Goal: Information Seeking & Learning: Find specific fact

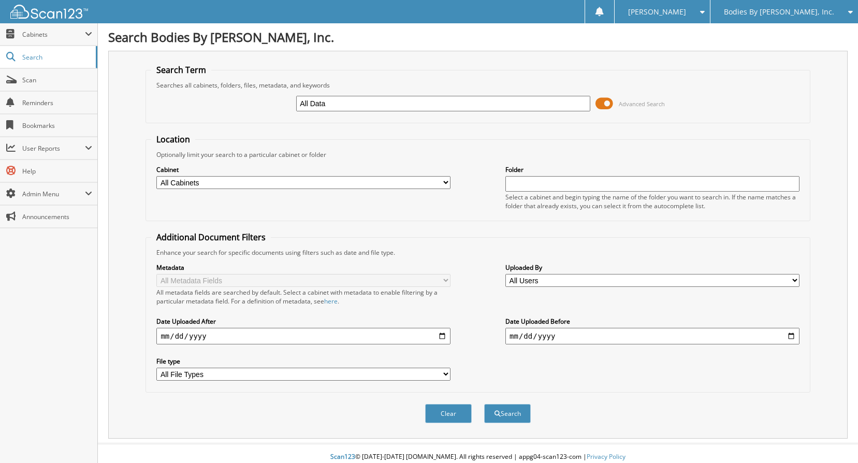
scroll to position [7, 0]
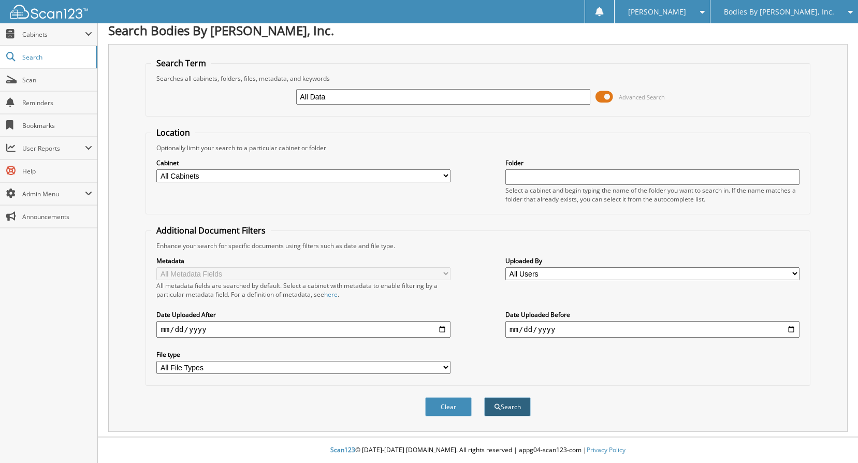
type input "All Data"
click at [511, 405] on button "Search" at bounding box center [507, 406] width 47 height 19
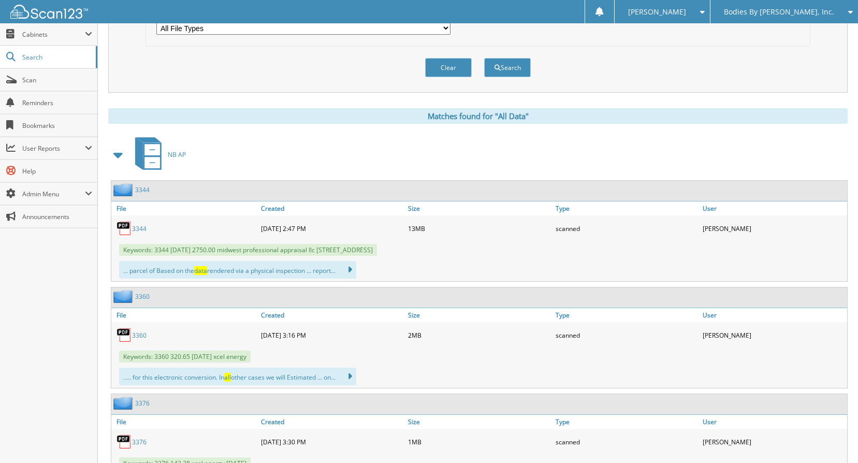
scroll to position [362, 0]
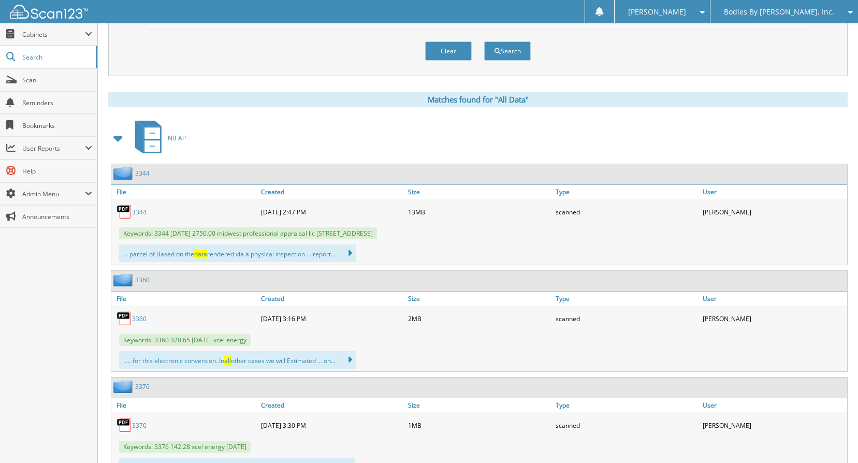
click at [119, 138] on span at bounding box center [118, 138] width 14 height 19
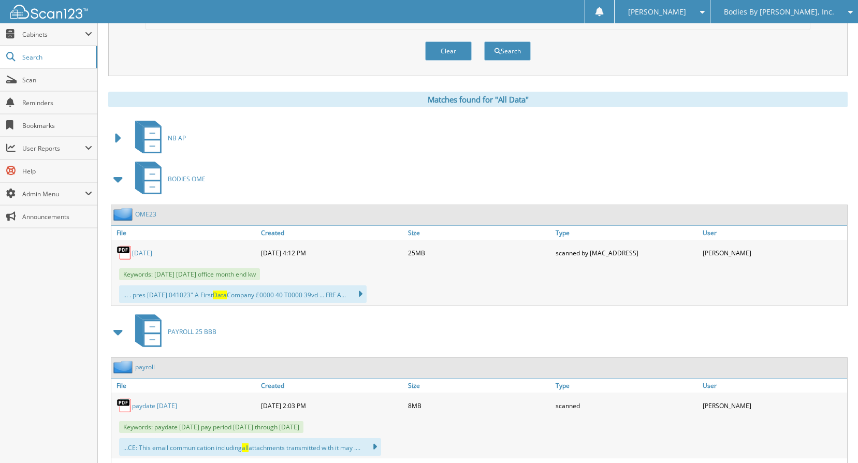
click at [120, 180] on span at bounding box center [118, 179] width 14 height 19
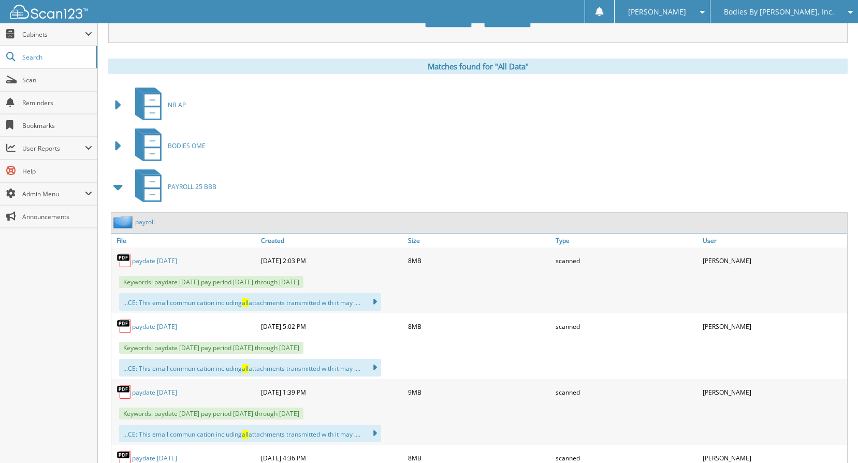
scroll to position [414, 0]
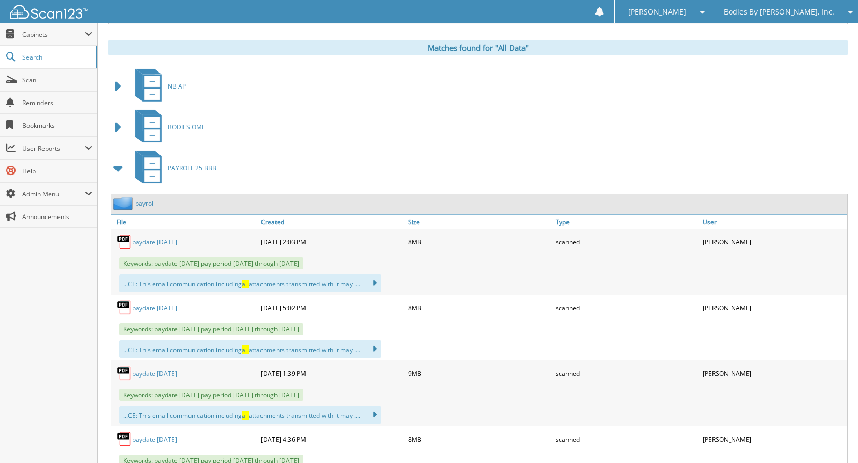
click at [116, 168] on span at bounding box center [118, 168] width 14 height 19
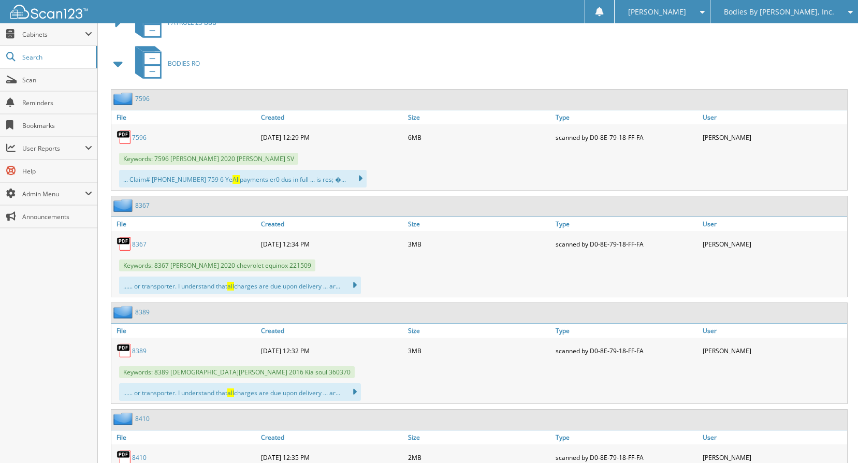
scroll to position [569, 0]
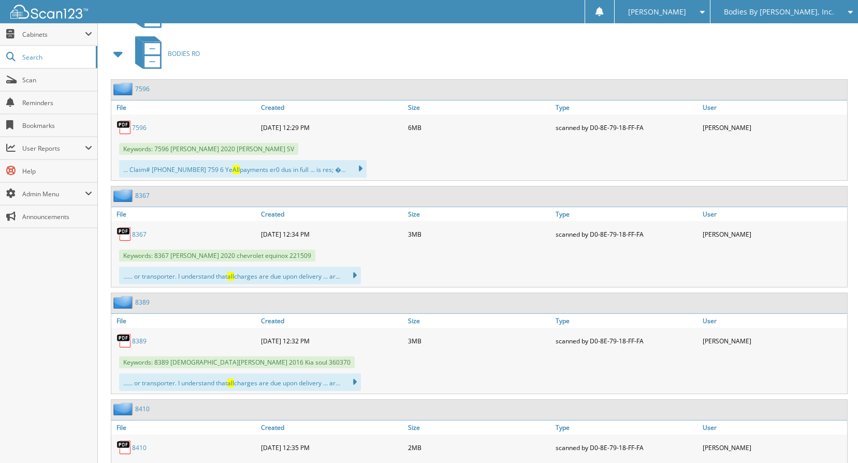
click at [116, 57] on span at bounding box center [118, 54] width 14 height 19
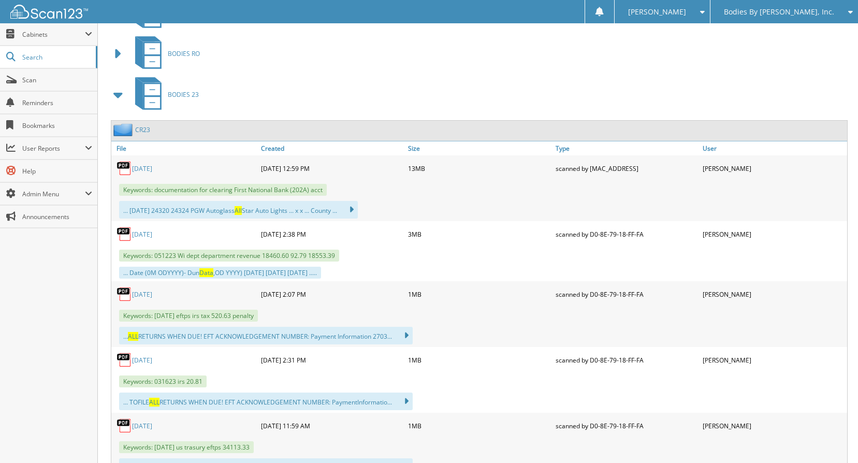
click at [119, 95] on span at bounding box center [118, 94] width 14 height 19
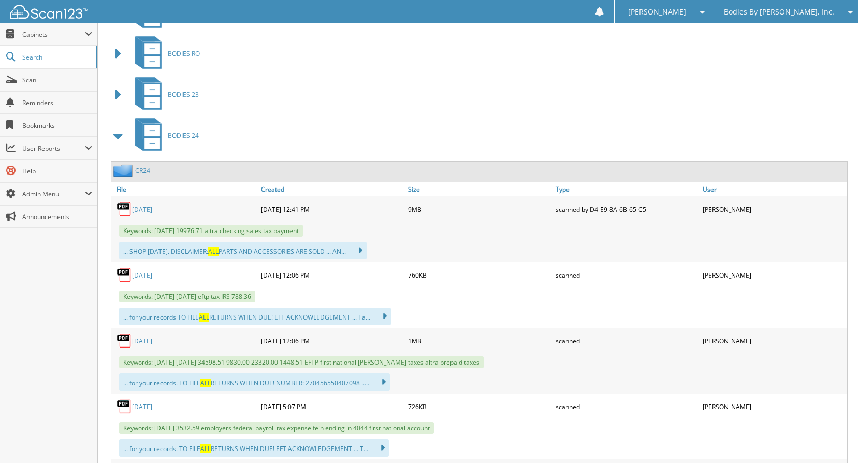
click at [116, 95] on span at bounding box center [118, 94] width 14 height 19
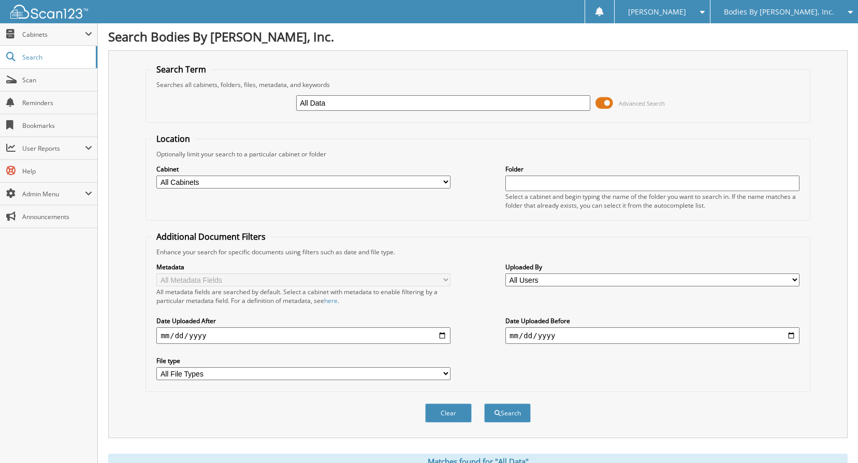
scroll to position [0, 0]
click at [312, 100] on input "All Data" at bounding box center [443, 104] width 294 height 16
type input "AllData"
click at [500, 412] on button "Search" at bounding box center [507, 413] width 47 height 19
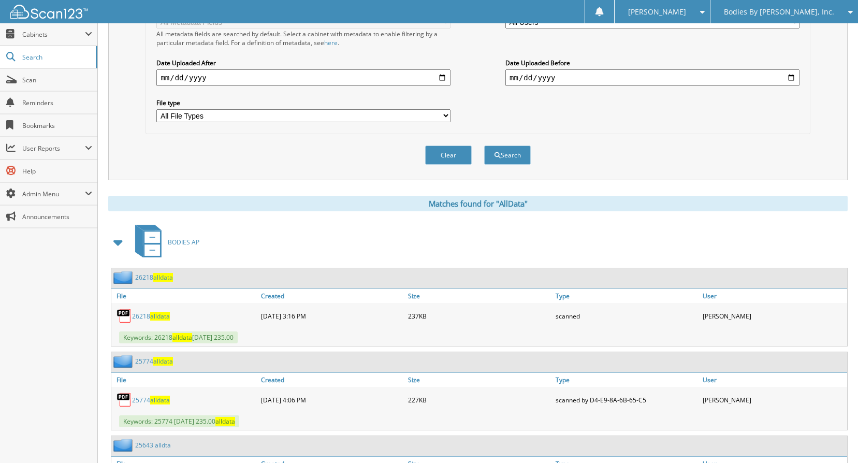
scroll to position [259, 0]
click at [118, 240] on span at bounding box center [118, 241] width 14 height 19
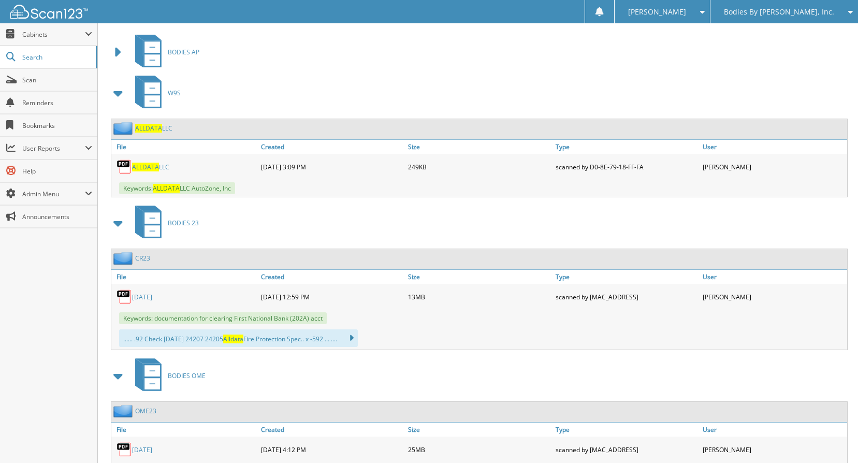
scroll to position [466, 0]
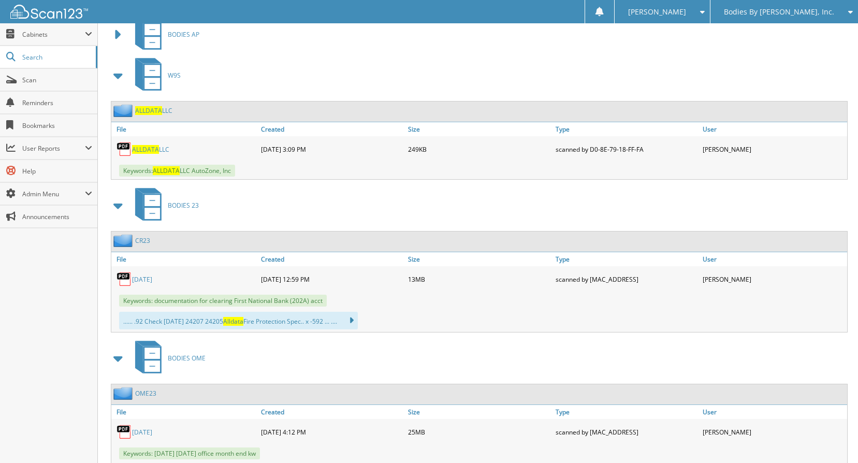
click at [145, 280] on link "[DATE]" at bounding box center [142, 279] width 20 height 9
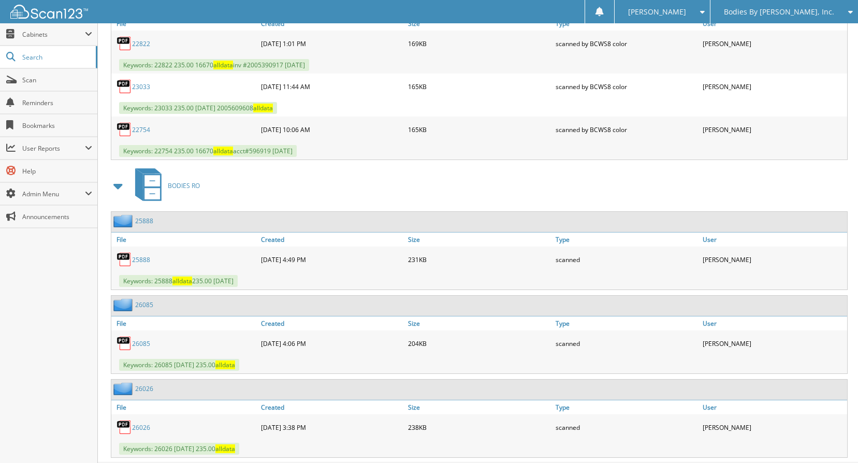
scroll to position [1027, 0]
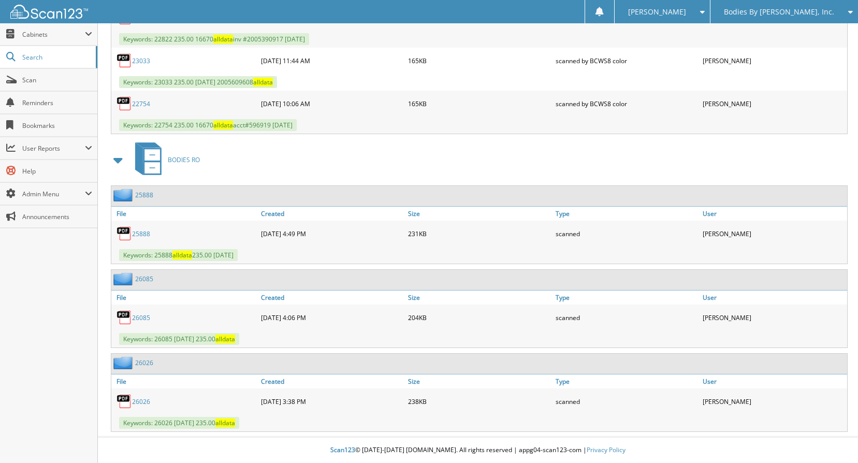
click at [117, 160] on span at bounding box center [118, 160] width 14 height 19
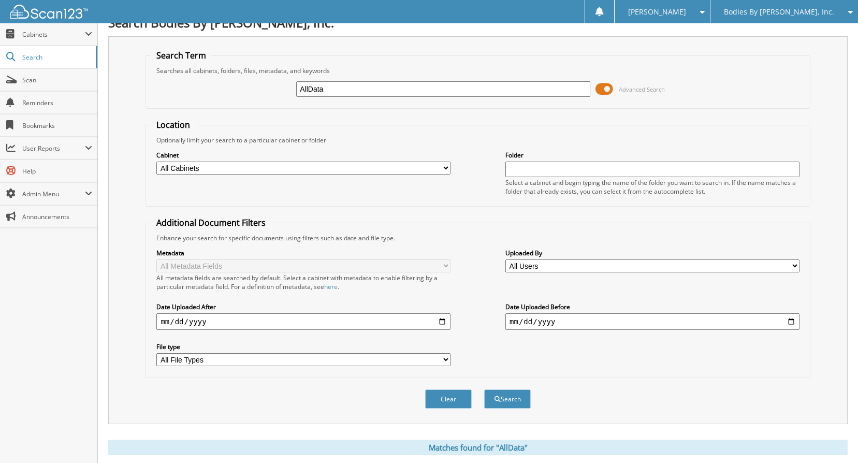
scroll to position [0, 0]
